Goal: Task Accomplishment & Management: Manage account settings

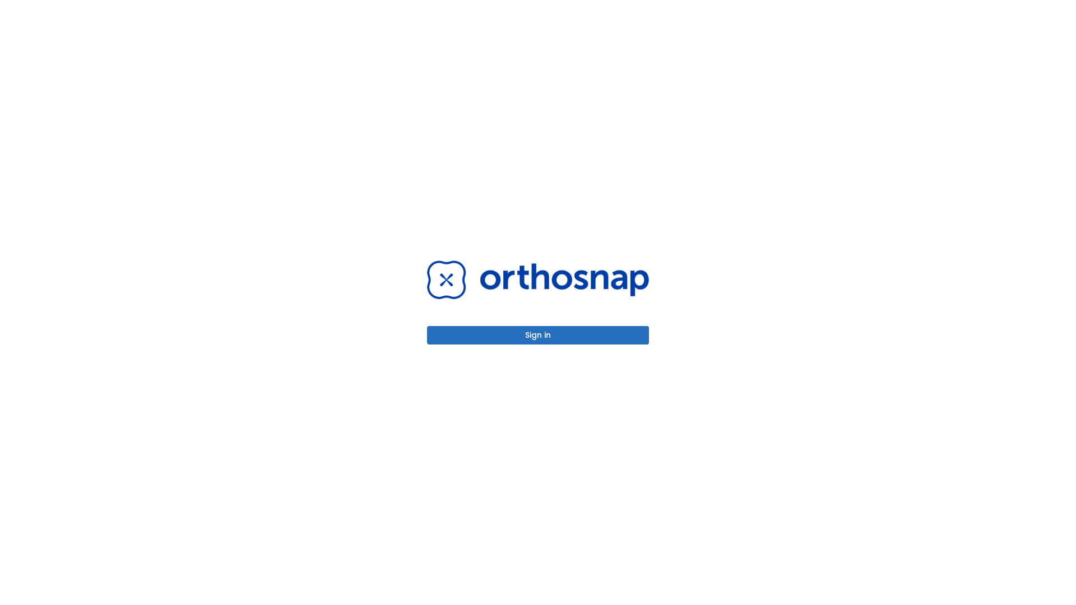
click at [538, 335] on button "Sign in" at bounding box center [538, 335] width 222 height 18
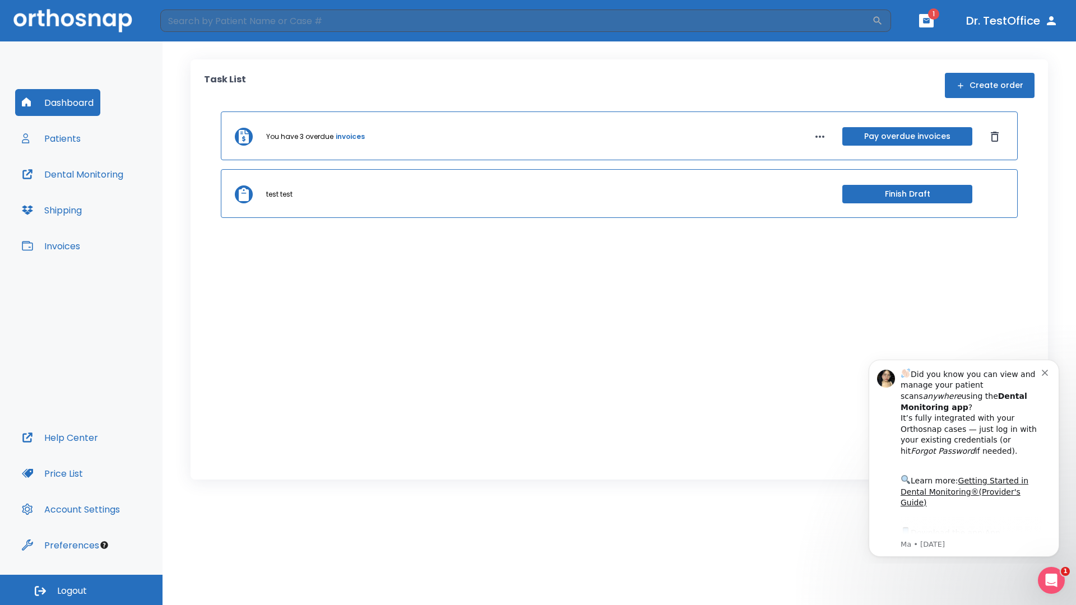
click at [81, 590] on span "Logout" at bounding box center [72, 591] width 30 height 12
